Goal: Check status: Check status

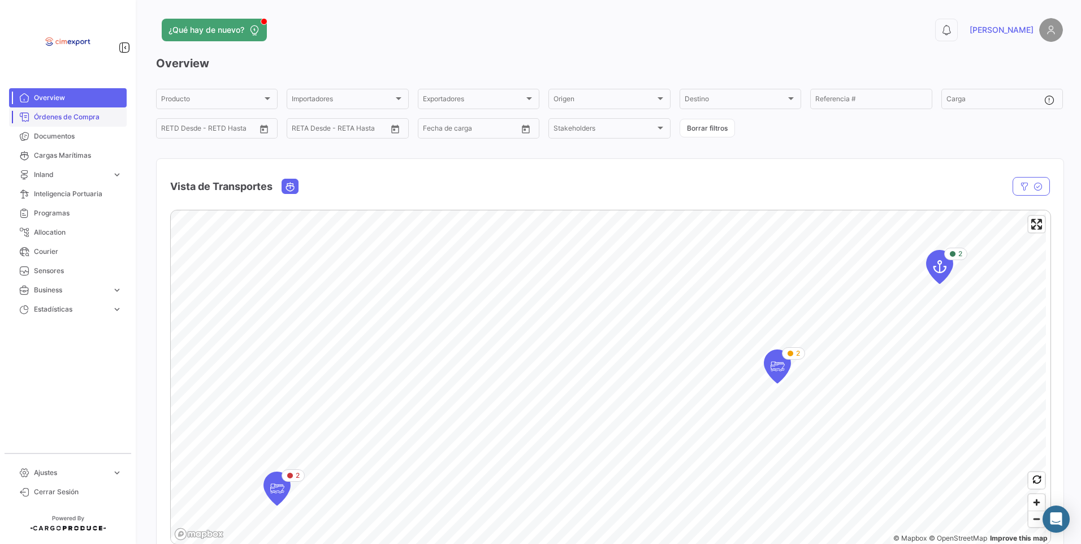
click at [93, 126] on link "Órdenes de Compra" at bounding box center [68, 116] width 118 height 19
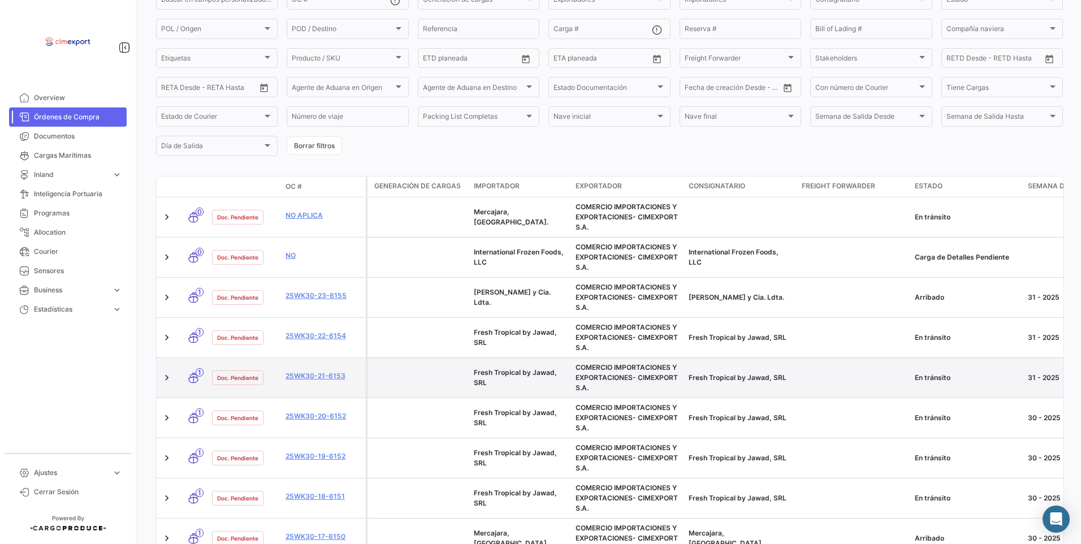
scroll to position [170, 0]
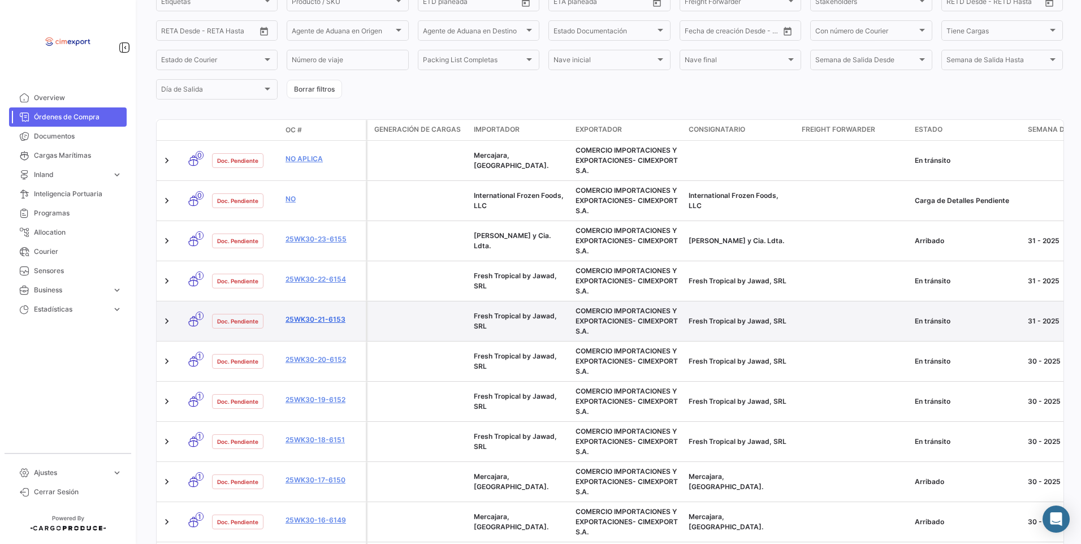
click at [330, 321] on link "25WK30-21-6153" at bounding box center [324, 319] width 76 height 10
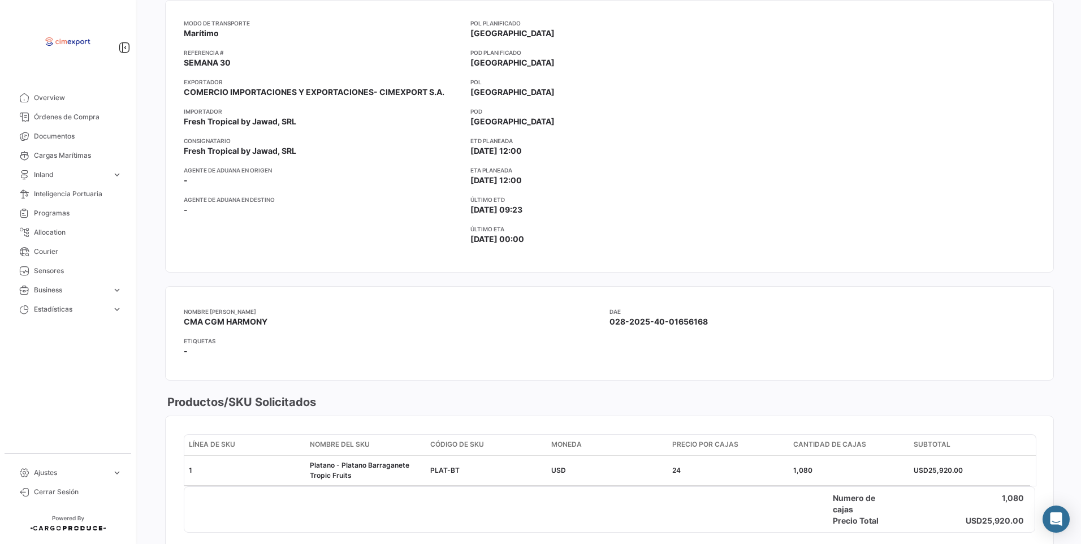
scroll to position [47, 0]
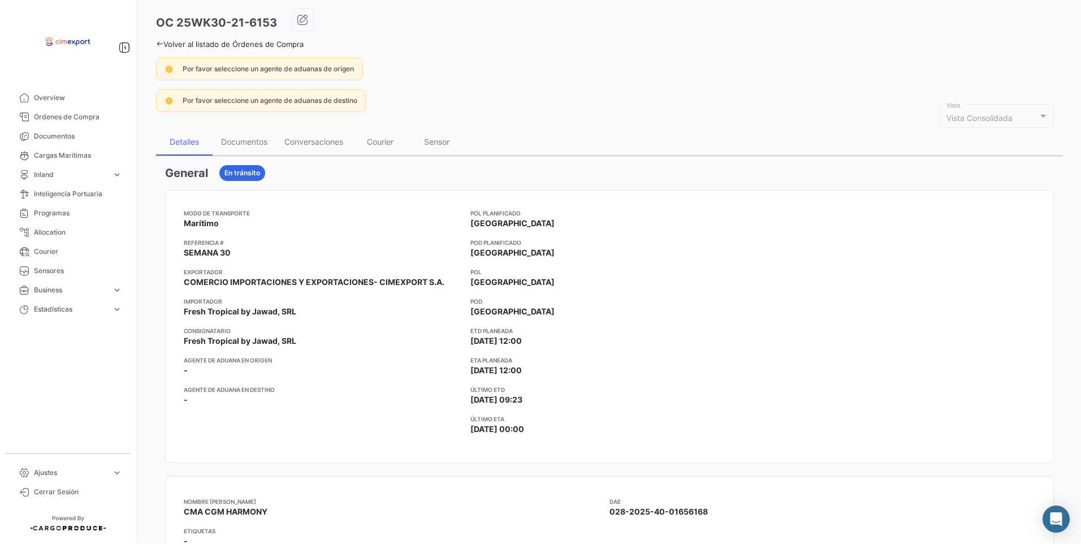
click at [160, 41] on icon at bounding box center [159, 43] width 7 height 7
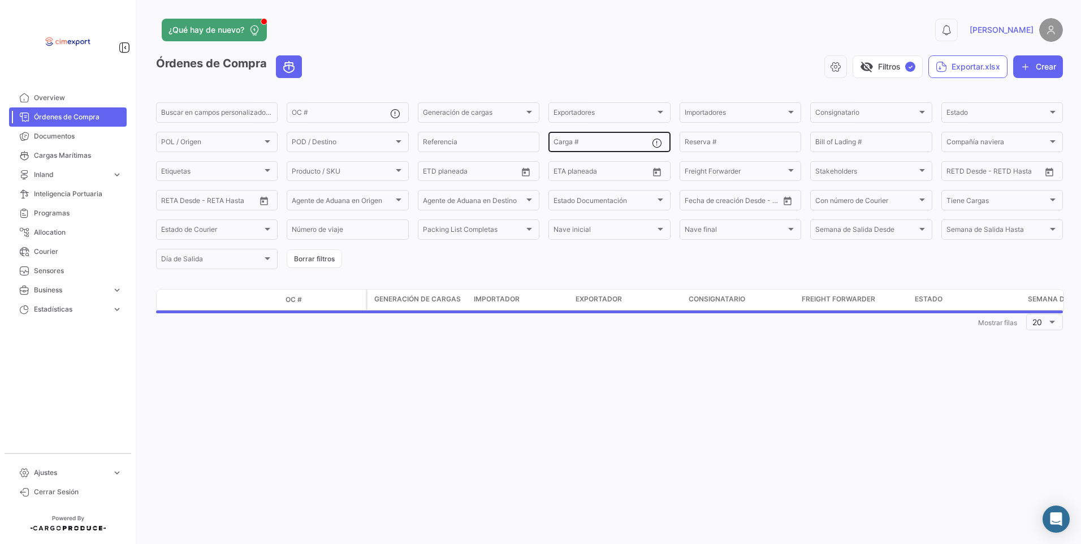
click at [596, 134] on div "Carga #" at bounding box center [602, 141] width 98 height 22
click at [594, 139] on div "Carga #" at bounding box center [602, 141] width 98 height 22
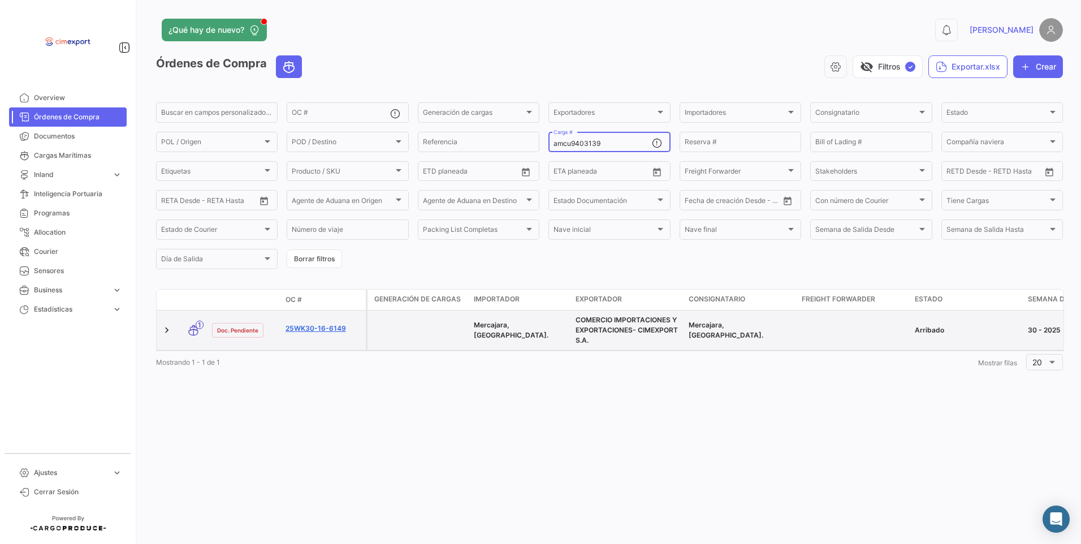
type input "amcu9403139"
click at [319, 330] on link "25WK30-16-6149" at bounding box center [324, 328] width 76 height 10
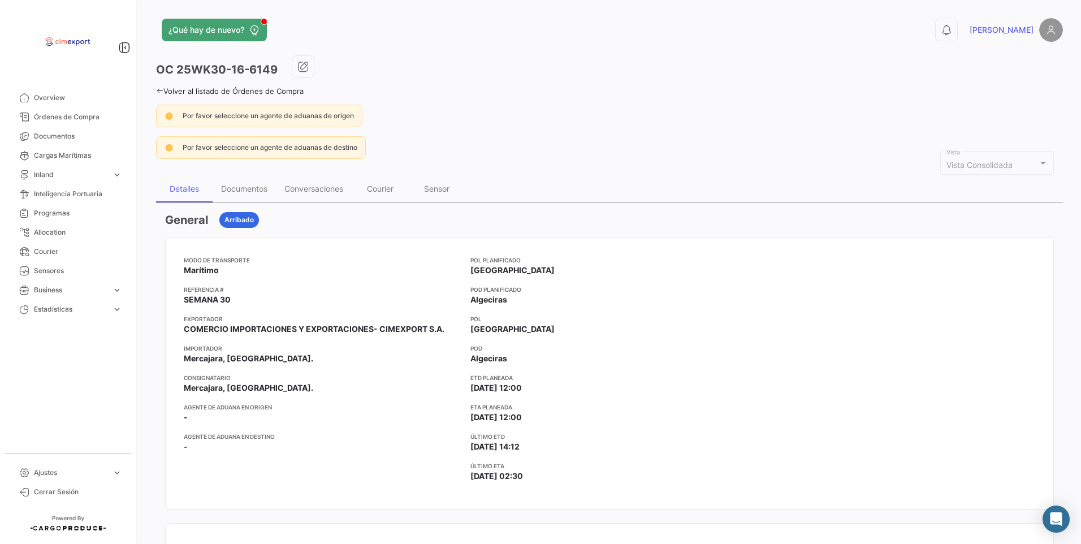
click at [159, 94] on link "Volver al listado de Órdenes de Compra" at bounding box center [230, 91] width 148 height 9
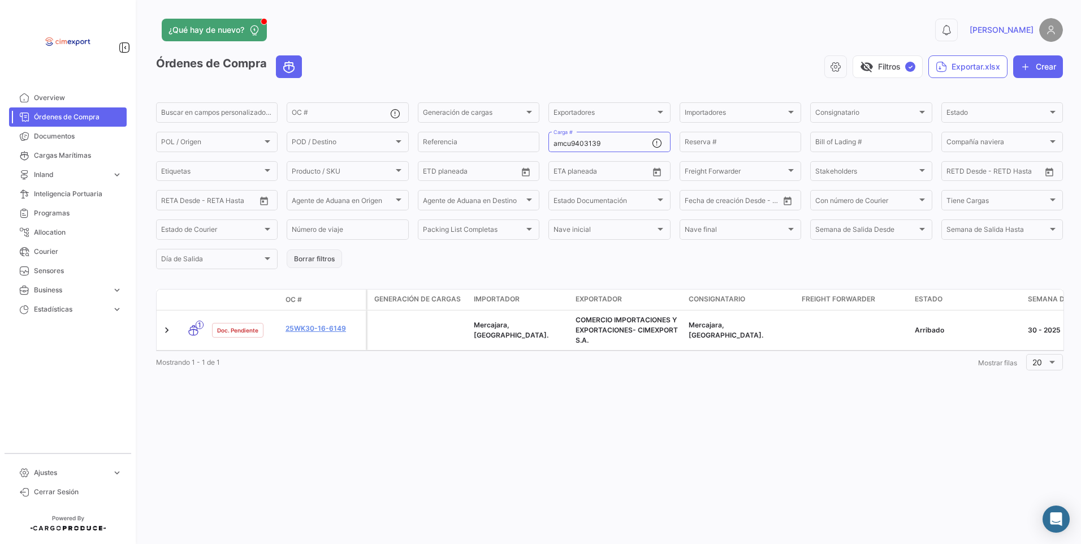
click at [308, 265] on button "Borrar filtros" at bounding box center [314, 258] width 55 height 19
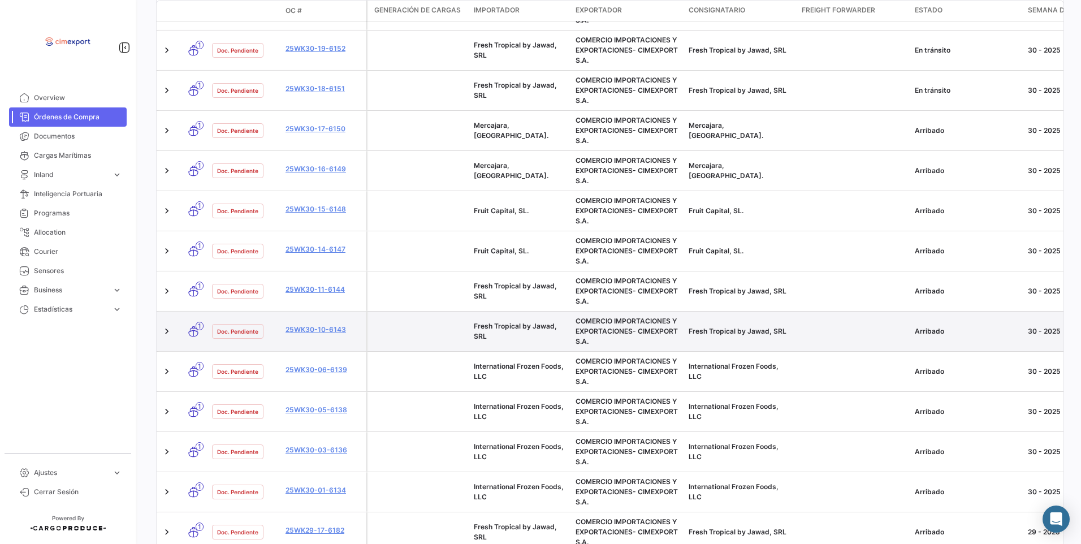
scroll to position [509, 0]
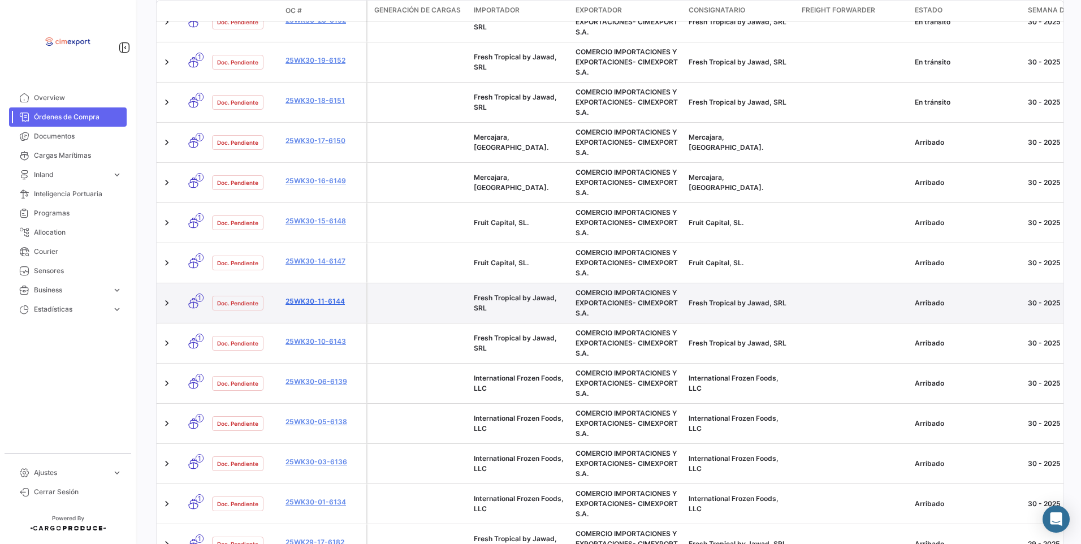
click at [330, 301] on link "25WK30-11-6144" at bounding box center [324, 301] width 76 height 10
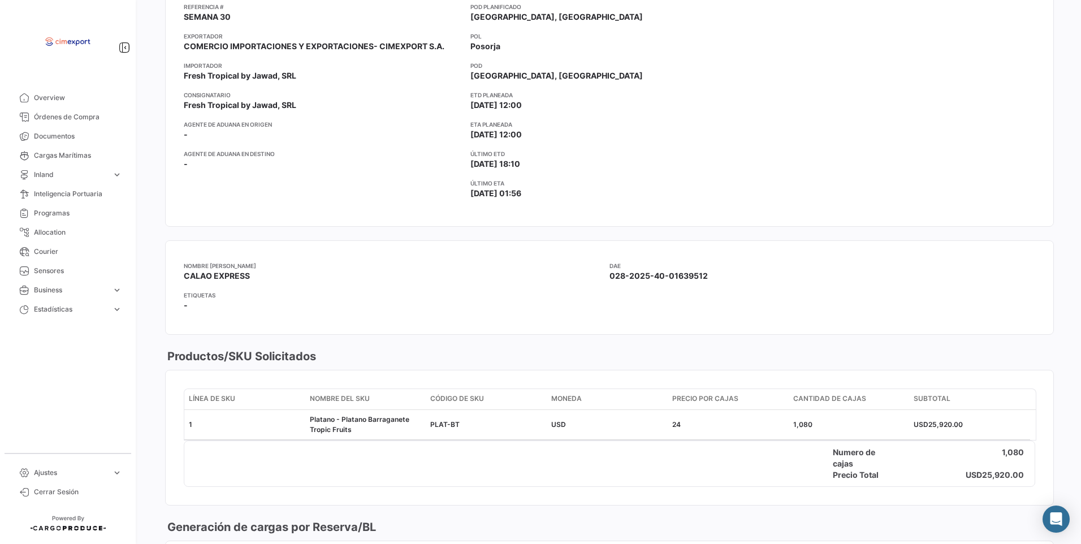
scroll to position [170, 0]
